Goal: Check status: Check status

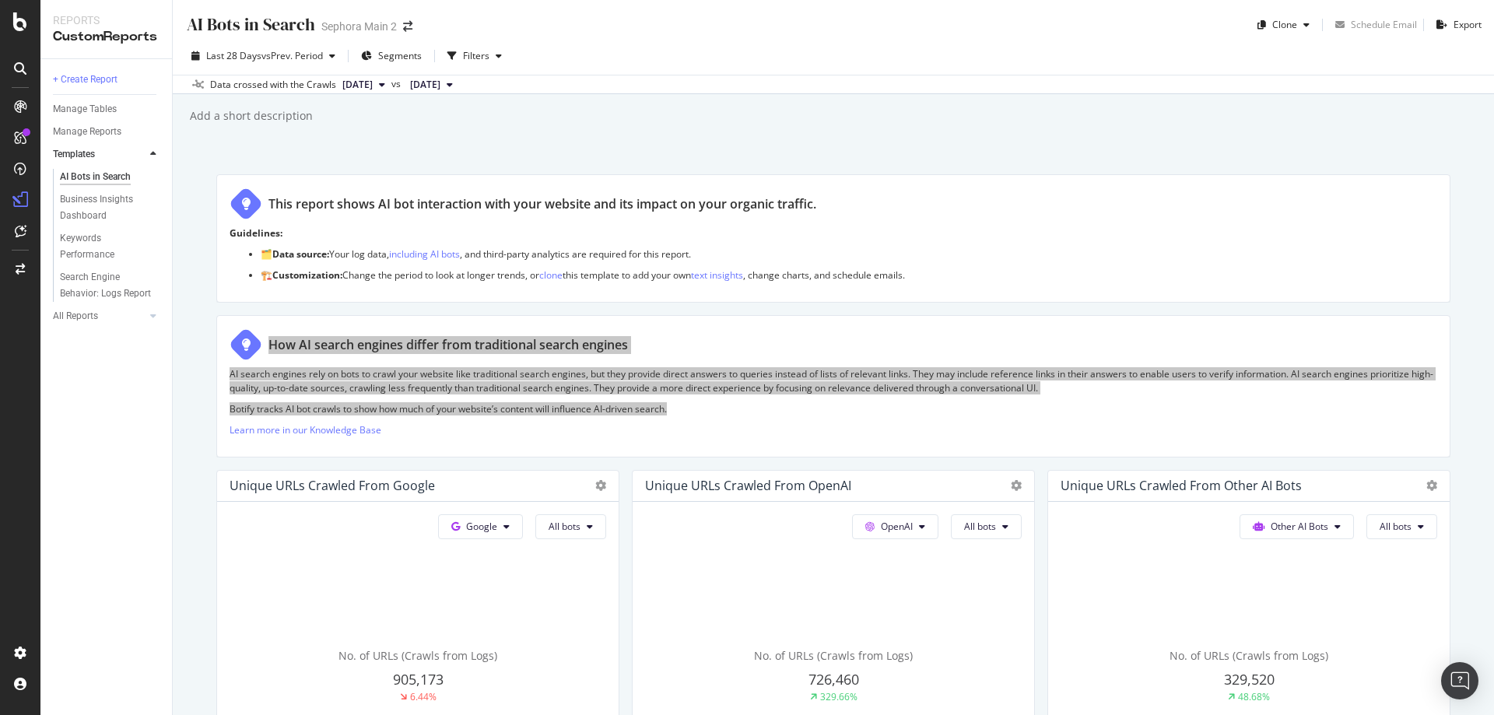
scroll to position [700, 0]
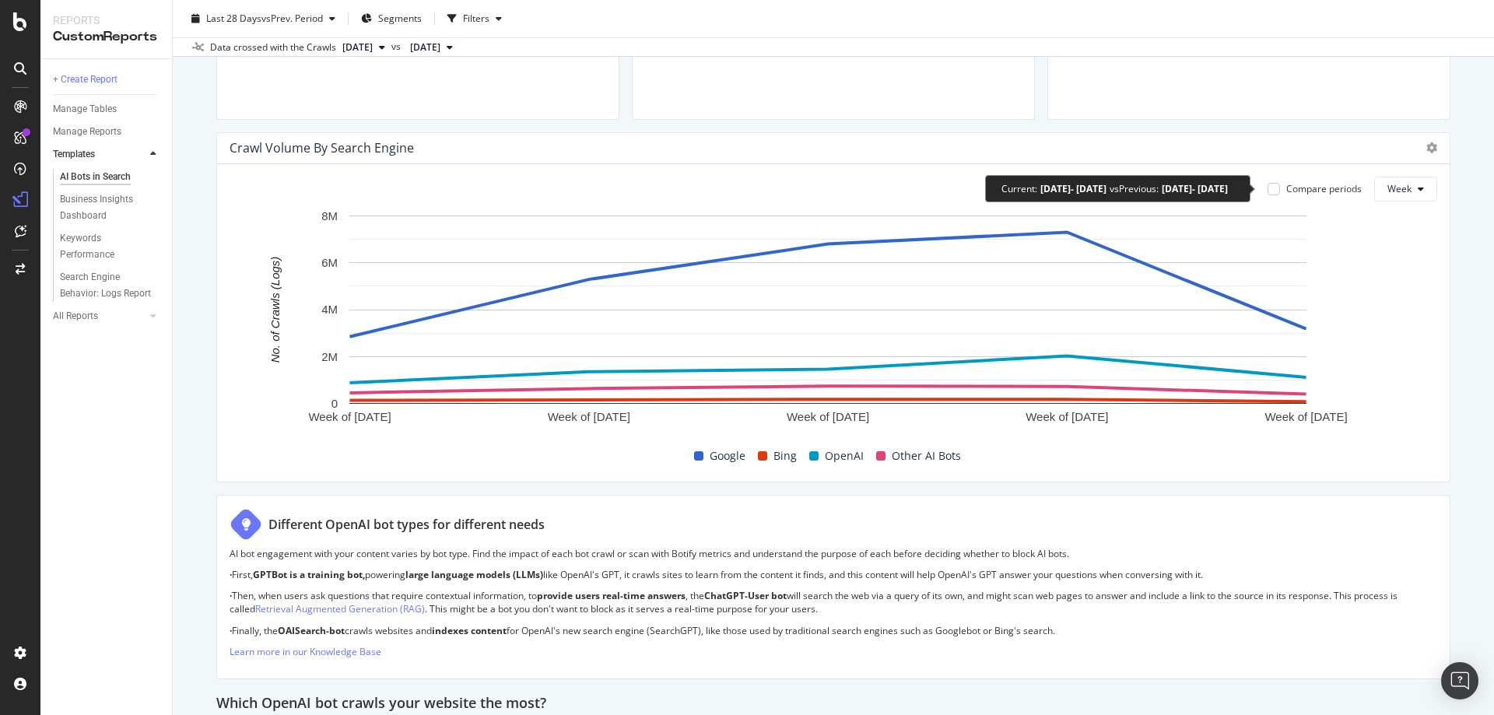
click at [1343, 193] on div "Compare periods" at bounding box center [1323, 188] width 75 height 13
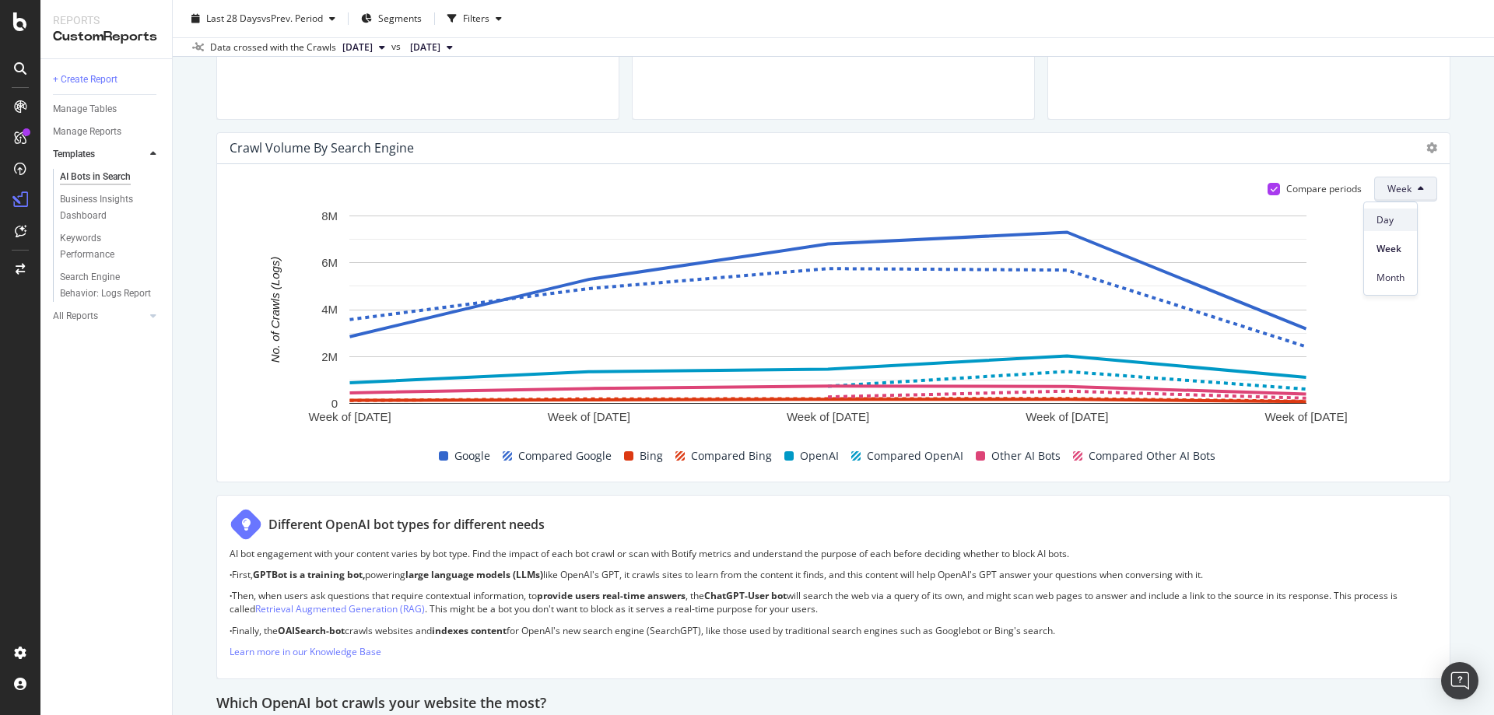
click at [1384, 229] on div "Day" at bounding box center [1390, 220] width 53 height 23
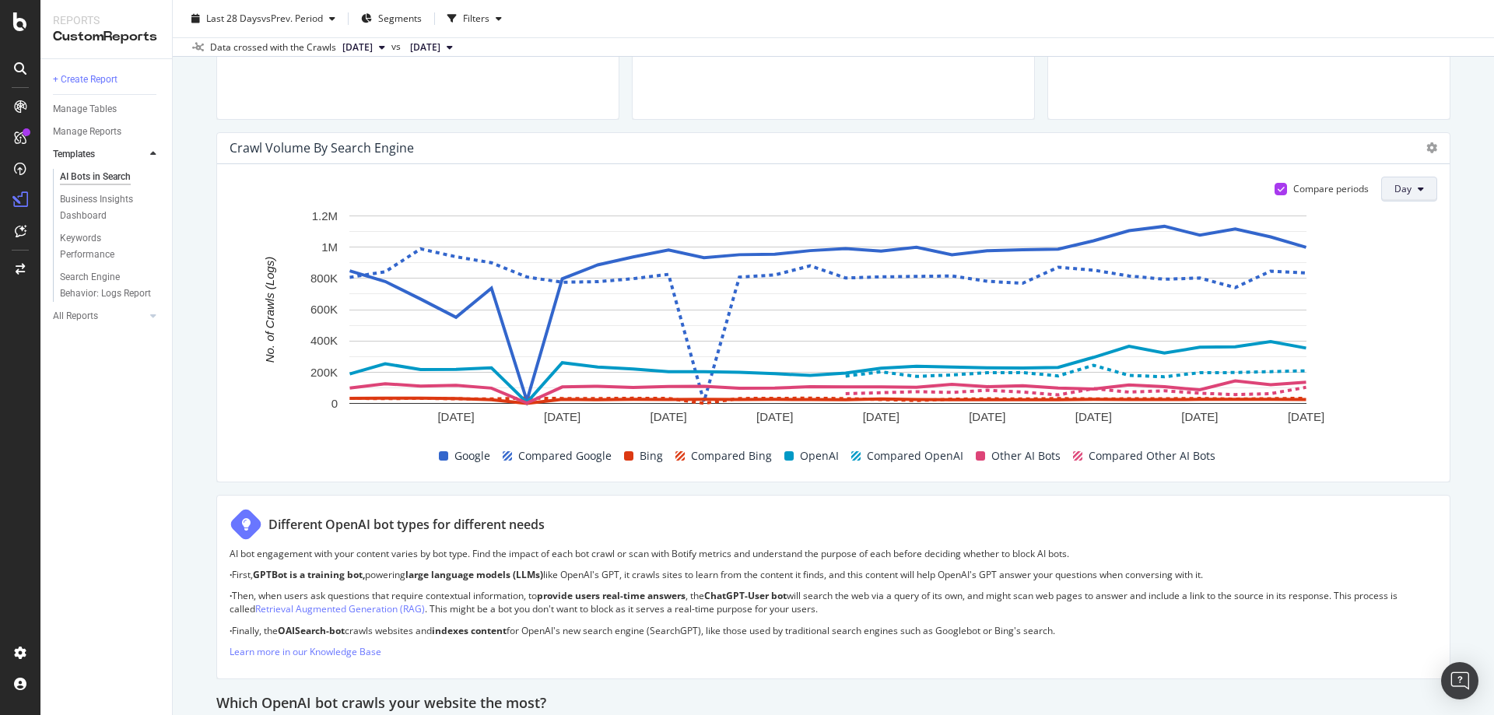
click at [1404, 191] on button "Day" at bounding box center [1409, 189] width 56 height 25
click at [1408, 246] on span "Week" at bounding box center [1397, 249] width 28 height 14
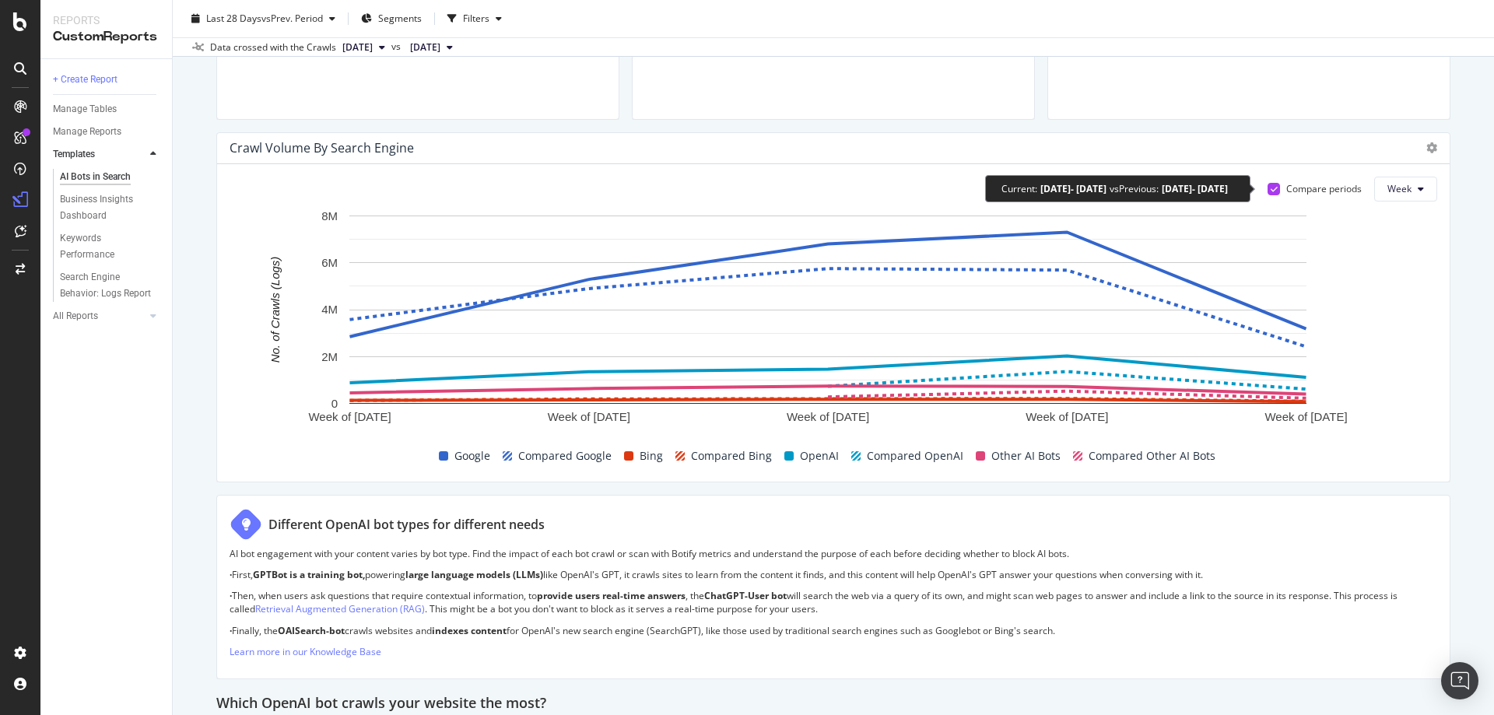
click at [1267, 186] on div at bounding box center [1273, 189] width 12 height 12
